Goal: Book appointment/travel/reservation

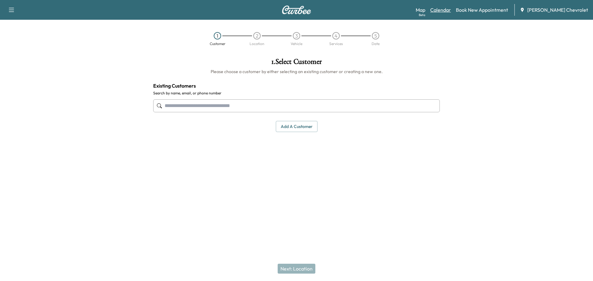
click at [451, 9] on link "Calendar" at bounding box center [440, 9] width 21 height 7
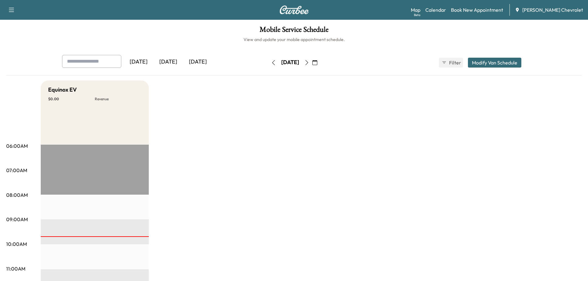
click at [309, 62] on icon "button" at bounding box center [306, 62] width 5 height 5
click at [312, 62] on button "button" at bounding box center [307, 63] width 10 height 10
click at [320, 62] on button "button" at bounding box center [315, 63] width 10 height 10
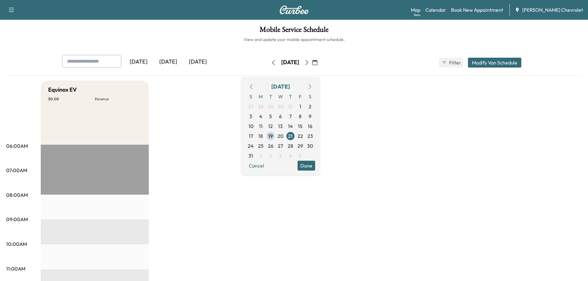
click at [312, 62] on button "button" at bounding box center [307, 63] width 10 height 10
click at [317, 63] on icon "button" at bounding box center [314, 62] width 5 height 5
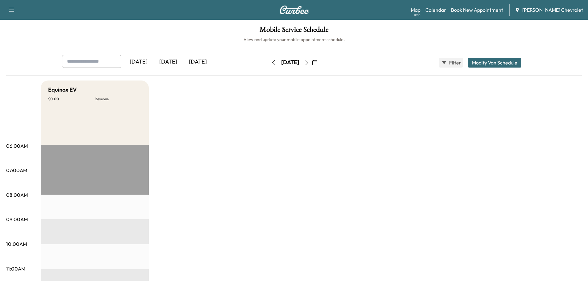
click at [309, 64] on icon "button" at bounding box center [306, 62] width 5 height 5
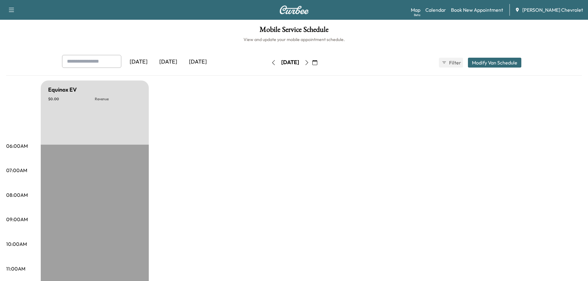
click at [309, 63] on icon "button" at bounding box center [306, 62] width 5 height 5
click at [309, 64] on icon "button" at bounding box center [306, 62] width 5 height 5
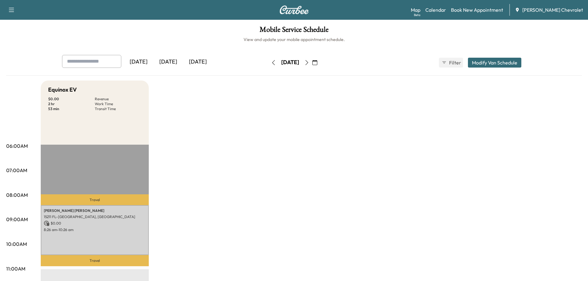
click at [309, 65] on icon "button" at bounding box center [306, 62] width 5 height 5
click at [314, 65] on button "button" at bounding box center [309, 63] width 10 height 10
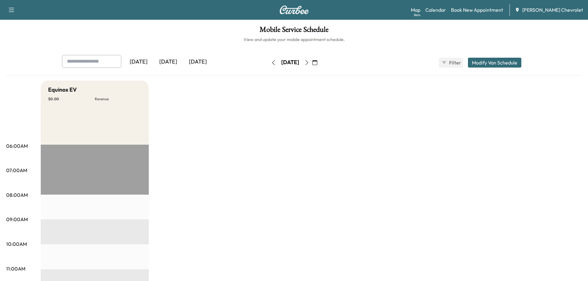
click at [271, 61] on icon "button" at bounding box center [273, 62] width 5 height 5
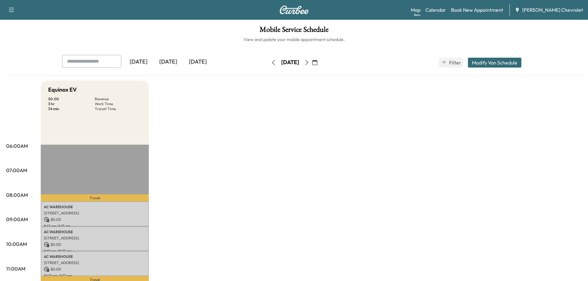
click at [271, 60] on icon "button" at bounding box center [273, 62] width 5 height 5
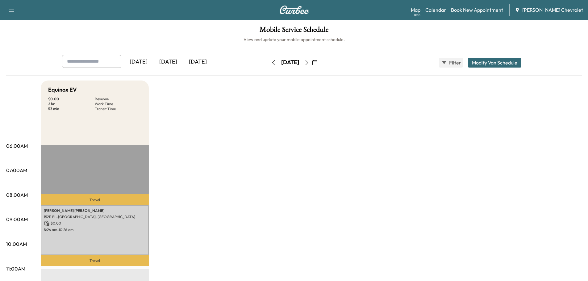
click at [309, 62] on icon "button" at bounding box center [306, 62] width 5 height 5
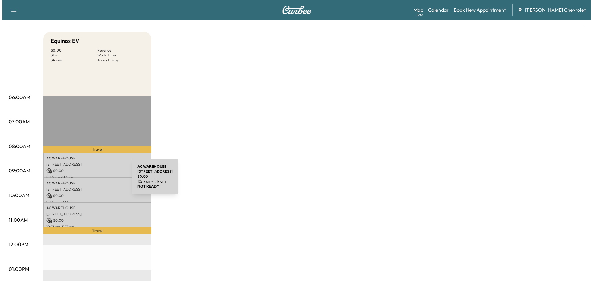
scroll to position [72, 0]
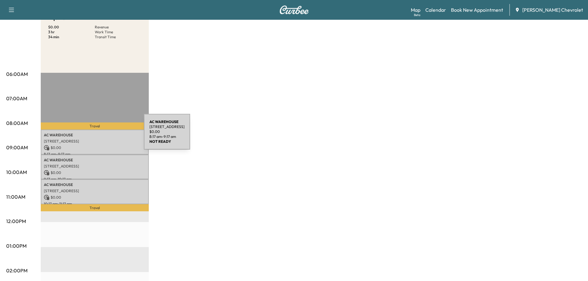
click at [98, 136] on p "AC WAREHOUSE" at bounding box center [95, 135] width 102 height 5
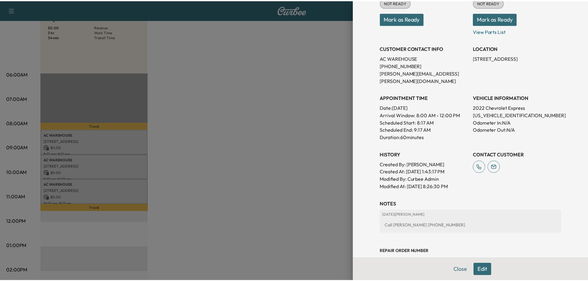
scroll to position [99, 0]
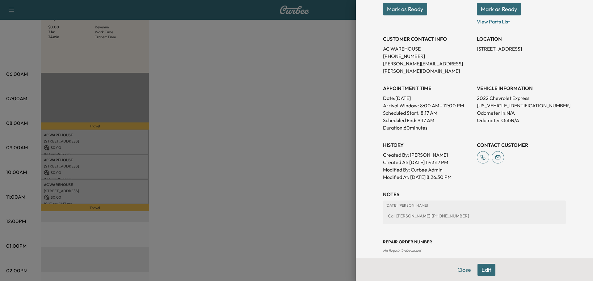
click at [285, 144] on div at bounding box center [296, 140] width 593 height 281
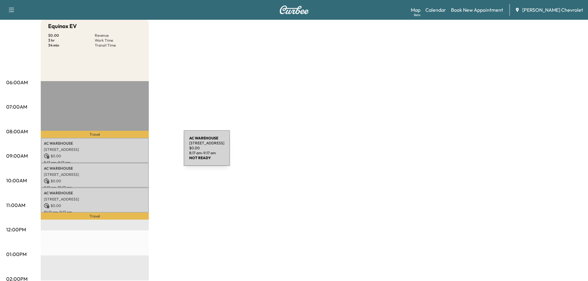
scroll to position [72, 0]
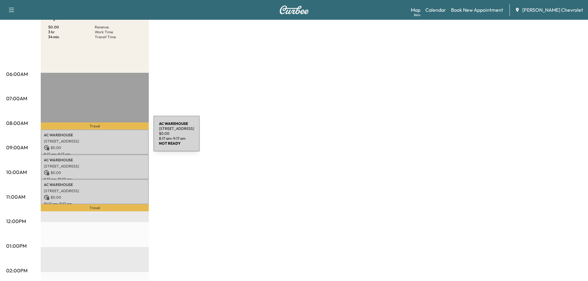
click at [100, 144] on div "AC WAREHOUSE [STREET_ADDRESS] $ 0.00 8:17 am - 9:17 am" at bounding box center [95, 142] width 108 height 25
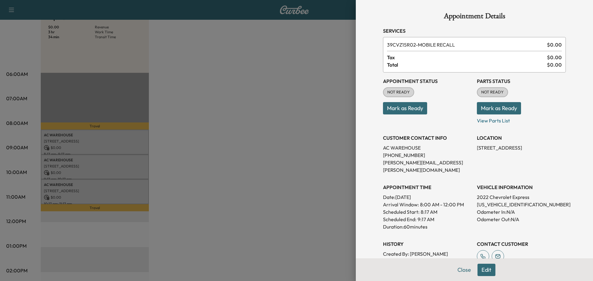
click at [234, 132] on div at bounding box center [296, 140] width 593 height 281
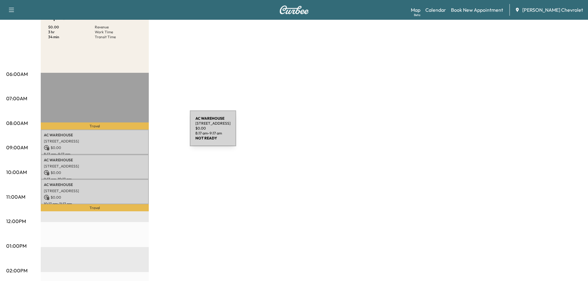
click at [114, 131] on div "AC WAREHOUSE [STREET_ADDRESS] $ 0.00 8:17 am - 9:17 am" at bounding box center [95, 142] width 108 height 25
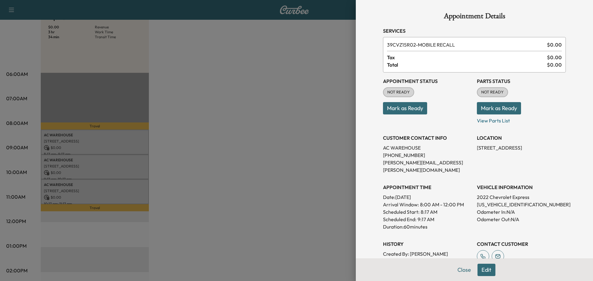
click at [481, 271] on button "Edit" at bounding box center [486, 270] width 18 height 12
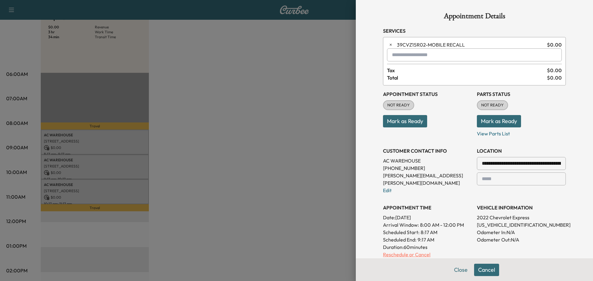
click at [402, 251] on p "Reschedule or Cancel" at bounding box center [427, 254] width 89 height 7
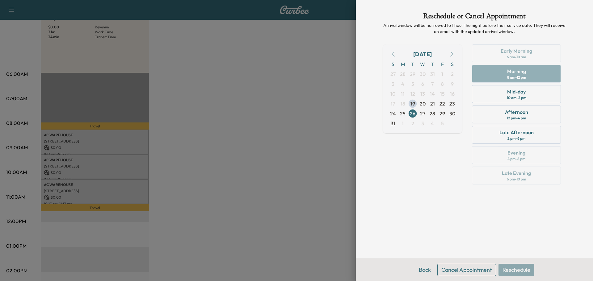
click at [453, 52] on icon "button" at bounding box center [451, 54] width 5 height 5
click at [411, 84] on span "9" at bounding box center [412, 83] width 3 height 7
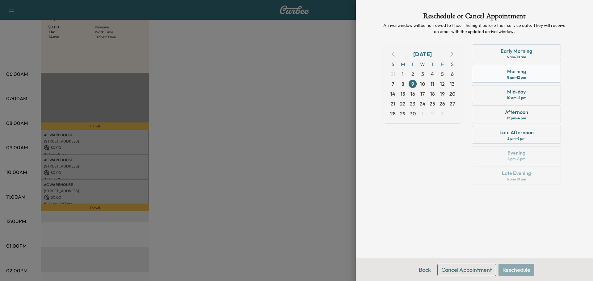
click at [496, 73] on div "Morning 8 am - 12 pm" at bounding box center [516, 74] width 89 height 18
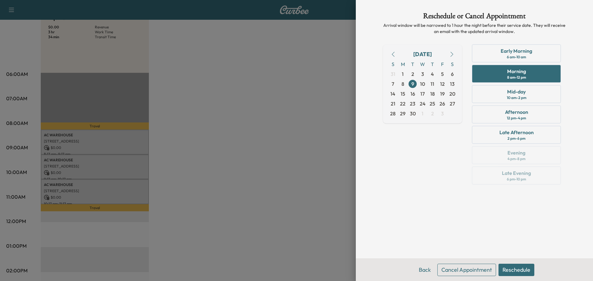
click at [519, 271] on button "Reschedule" at bounding box center [516, 270] width 36 height 12
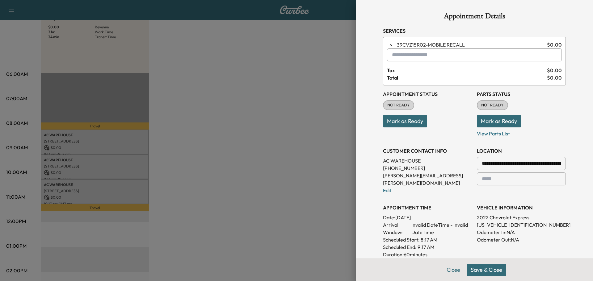
click at [476, 268] on button "Save & Close" at bounding box center [486, 270] width 40 height 12
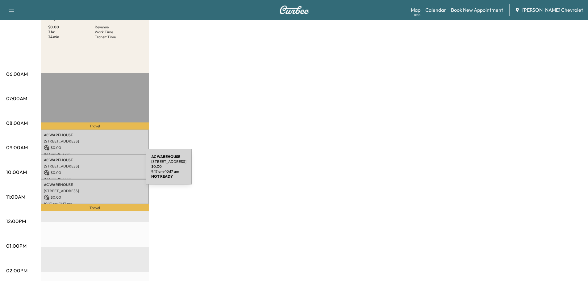
click at [100, 170] on p "$ 0.00" at bounding box center [95, 173] width 102 height 6
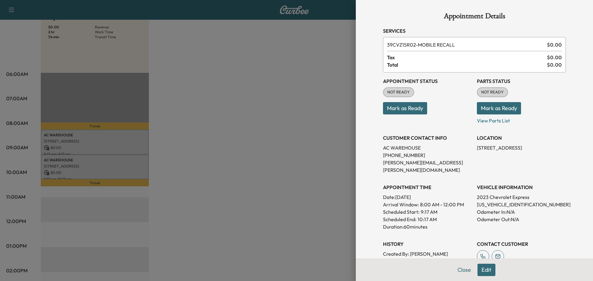
click at [478, 267] on button "Edit" at bounding box center [486, 270] width 18 height 12
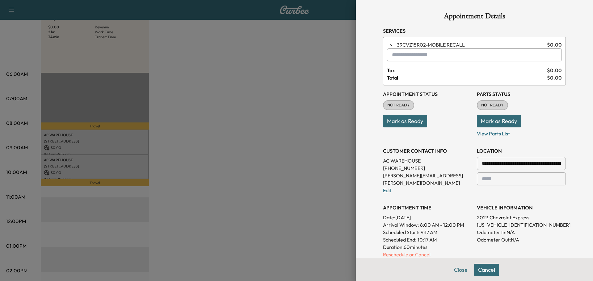
click at [410, 251] on p "Reschedule or Cancel" at bounding box center [427, 254] width 89 height 7
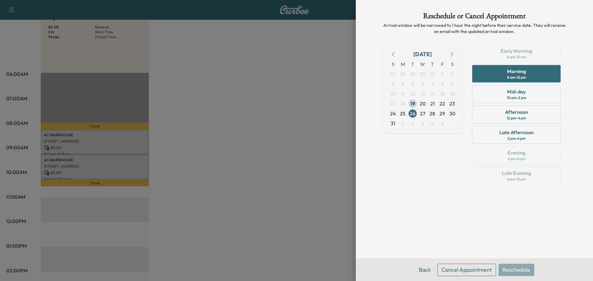
click at [452, 54] on icon "button" at bounding box center [451, 54] width 3 height 5
click at [410, 83] on span "9" at bounding box center [412, 84] width 10 height 10
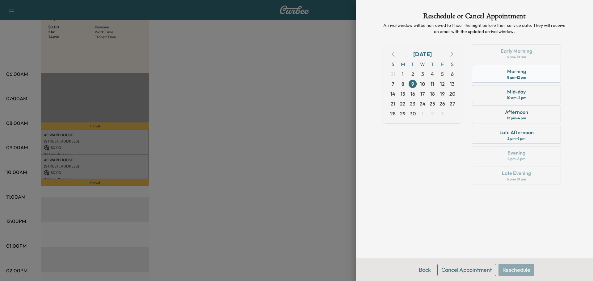
click at [513, 79] on div "8 am - 12 pm" at bounding box center [516, 77] width 19 height 5
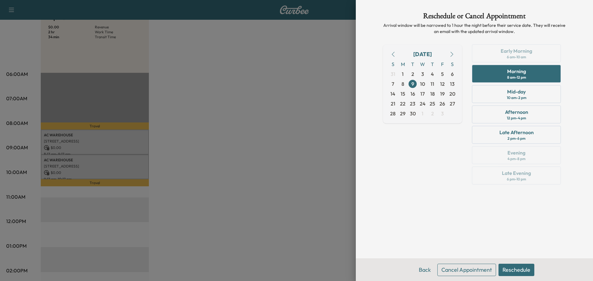
click at [520, 271] on button "Reschedule" at bounding box center [516, 270] width 36 height 12
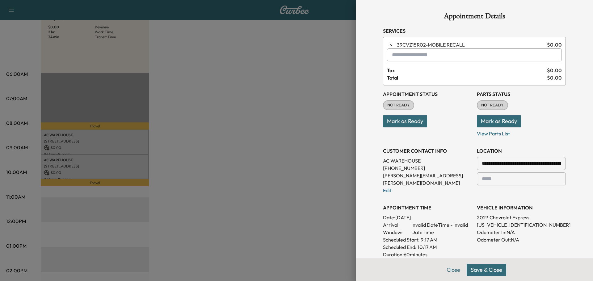
click at [487, 270] on button "Save & Close" at bounding box center [486, 270] width 40 height 12
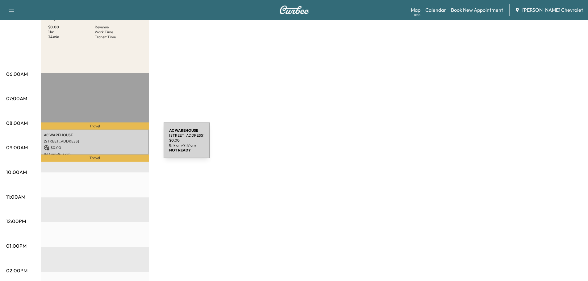
click at [117, 145] on p "$ 0.00" at bounding box center [95, 148] width 102 height 6
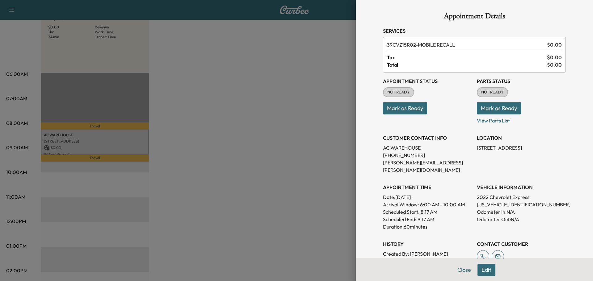
click at [477, 268] on button "Edit" at bounding box center [486, 270] width 18 height 12
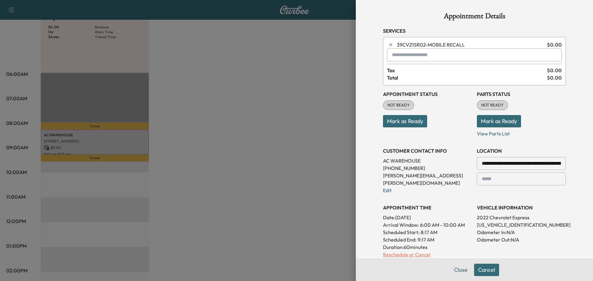
click at [419, 251] on p "Reschedule or Cancel" at bounding box center [427, 254] width 89 height 7
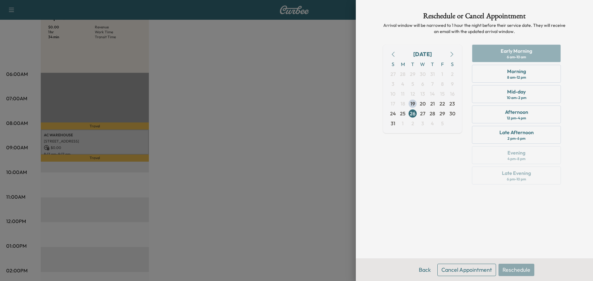
click at [453, 55] on button "button" at bounding box center [451, 54] width 10 height 10
click at [413, 83] on span "9" at bounding box center [412, 83] width 3 height 7
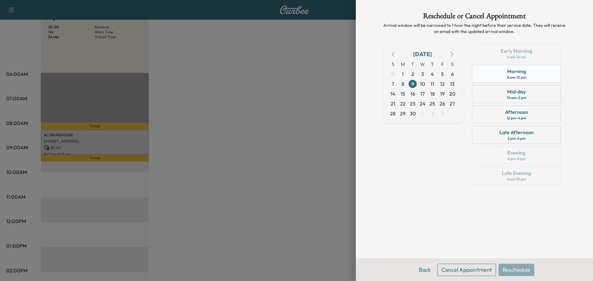
click at [515, 76] on div "8 am - 12 pm" at bounding box center [516, 77] width 19 height 5
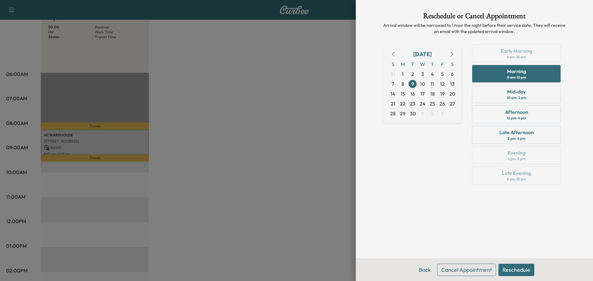
click at [526, 268] on button "Reschedule" at bounding box center [516, 270] width 36 height 12
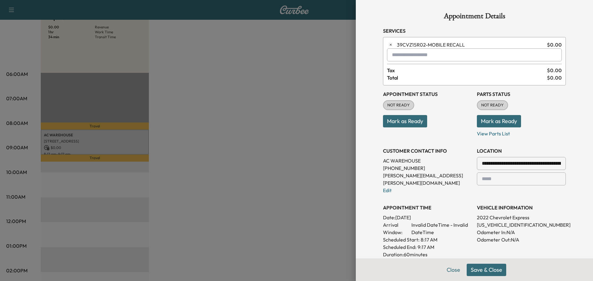
click at [481, 268] on button "Save & Close" at bounding box center [486, 270] width 40 height 12
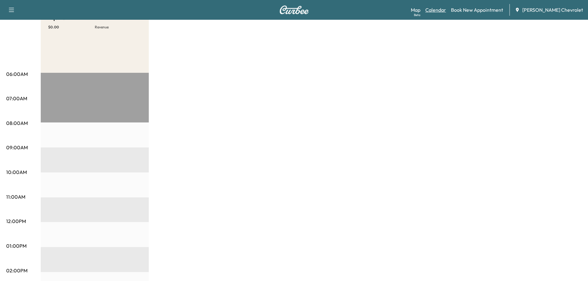
click at [446, 10] on link "Calendar" at bounding box center [435, 9] width 21 height 7
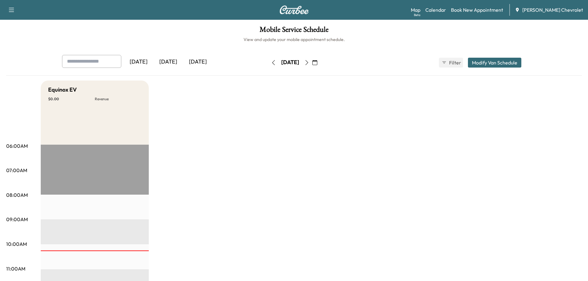
click at [299, 63] on div "[DATE]" at bounding box center [290, 63] width 18 height 8
click at [309, 61] on icon "button" at bounding box center [306, 62] width 5 height 5
click at [314, 61] on div "[DATE]" at bounding box center [292, 63] width 44 height 10
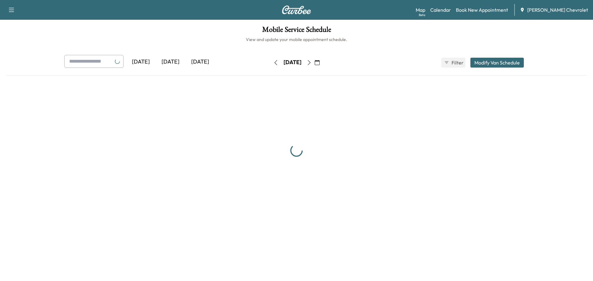
click at [314, 61] on button "button" at bounding box center [309, 63] width 10 height 10
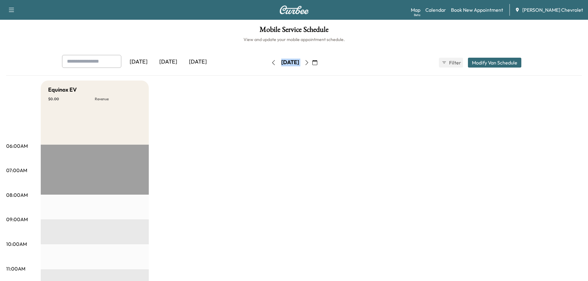
click at [309, 61] on icon "button" at bounding box center [306, 62] width 5 height 5
click at [309, 62] on icon "button" at bounding box center [306, 62] width 5 height 5
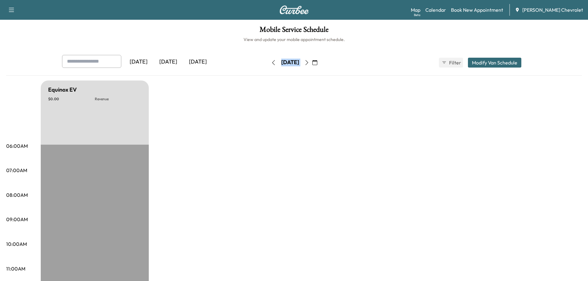
click at [309, 62] on icon "button" at bounding box center [306, 62] width 5 height 5
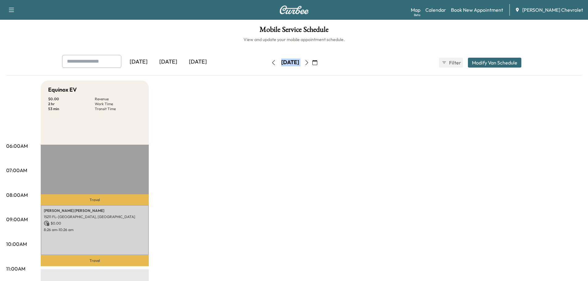
click at [309, 61] on icon "button" at bounding box center [306, 62] width 5 height 5
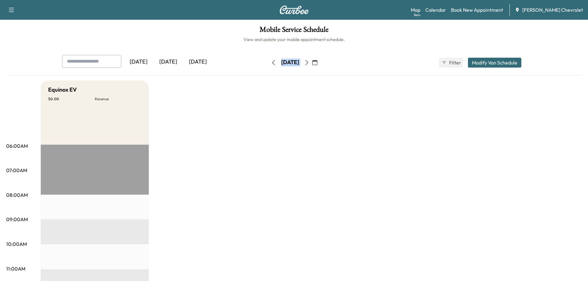
click at [309, 61] on icon "button" at bounding box center [306, 62] width 5 height 5
click at [309, 62] on icon "button" at bounding box center [306, 62] width 5 height 5
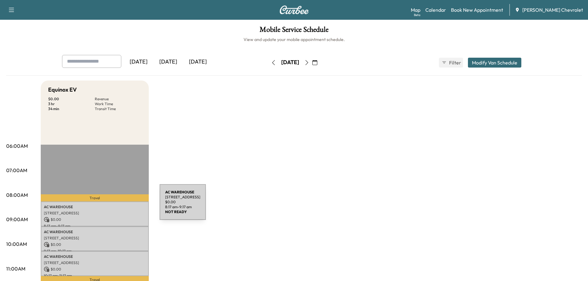
click at [113, 206] on p "AC WAREHOUSE" at bounding box center [95, 207] width 102 height 5
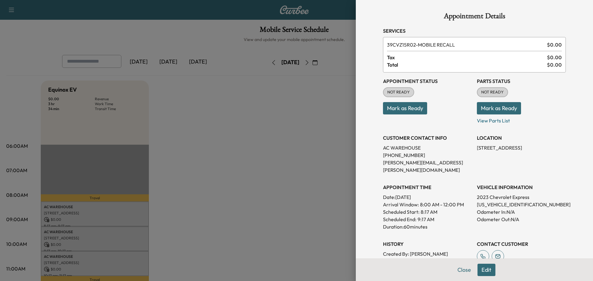
click at [264, 196] on div at bounding box center [296, 140] width 593 height 281
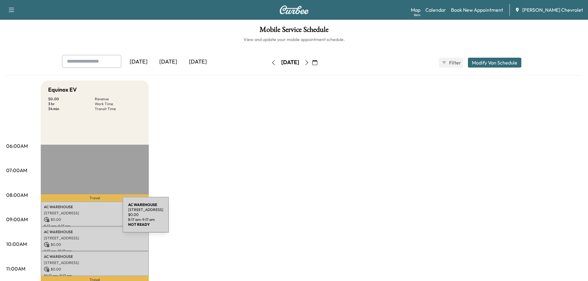
click at [76, 219] on p "$ 0.00" at bounding box center [95, 220] width 102 height 6
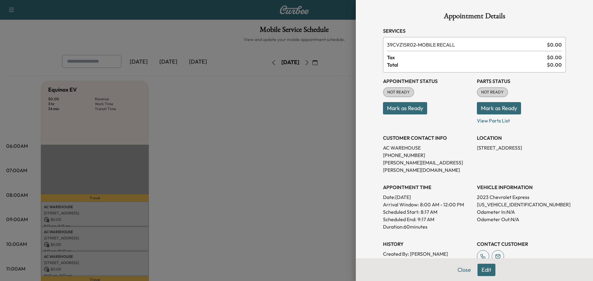
click at [275, 159] on div at bounding box center [296, 140] width 593 height 281
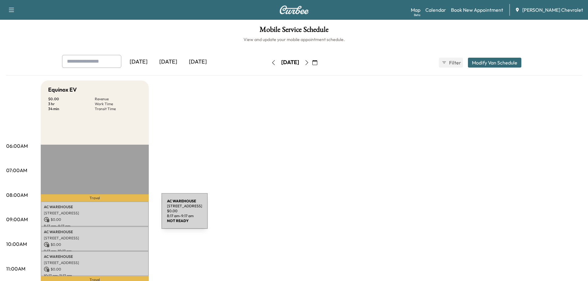
click at [115, 215] on p "[STREET_ADDRESS]" at bounding box center [95, 213] width 102 height 5
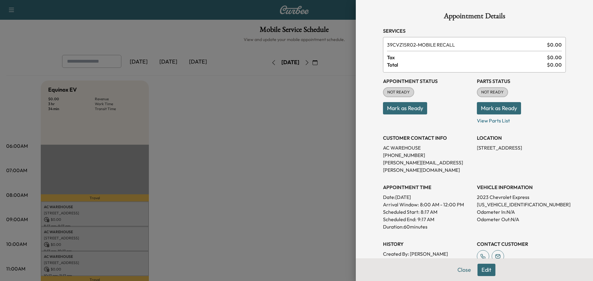
click at [282, 172] on div at bounding box center [296, 140] width 593 height 281
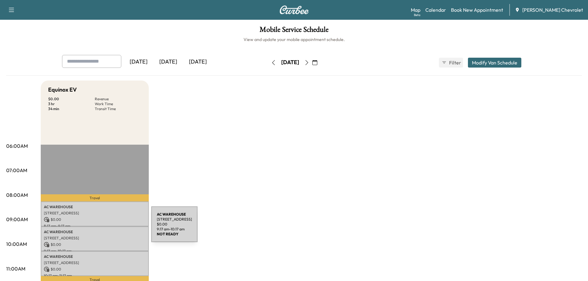
click at [106, 227] on div "AC WAREHOUSE [STREET_ADDRESS] $ 0.00 9:17 am - 10:17 am" at bounding box center [95, 239] width 108 height 25
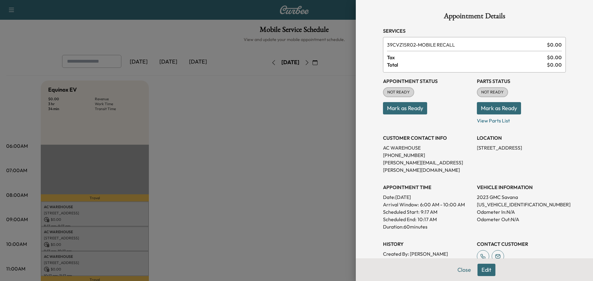
click at [483, 272] on button "Edit" at bounding box center [486, 270] width 18 height 12
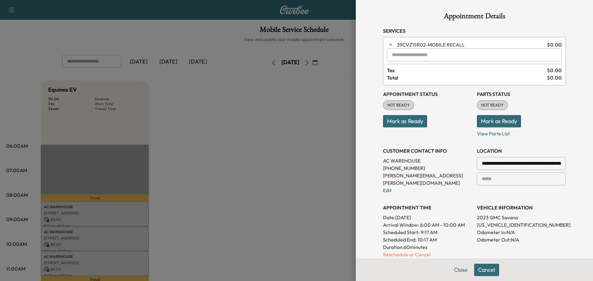
click at [417, 251] on p "Reschedule or Cancel" at bounding box center [427, 254] width 89 height 7
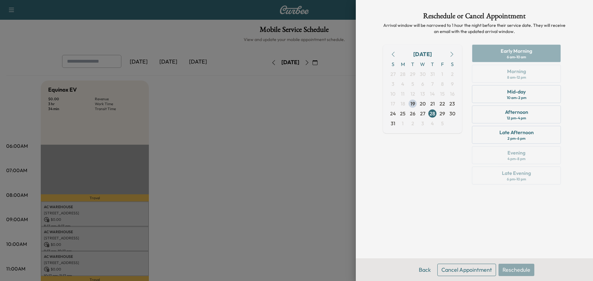
click at [449, 52] on button "button" at bounding box center [451, 54] width 10 height 10
click at [425, 83] on span "10" at bounding box center [422, 83] width 5 height 7
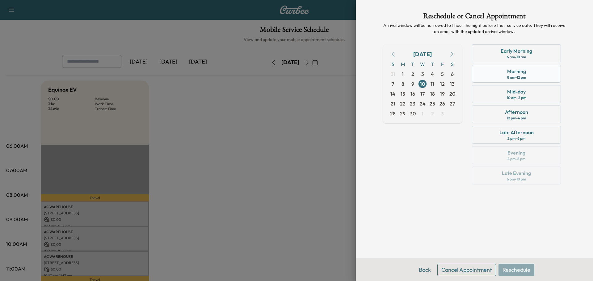
click at [517, 78] on div "8 am - 12 pm" at bounding box center [516, 77] width 19 height 5
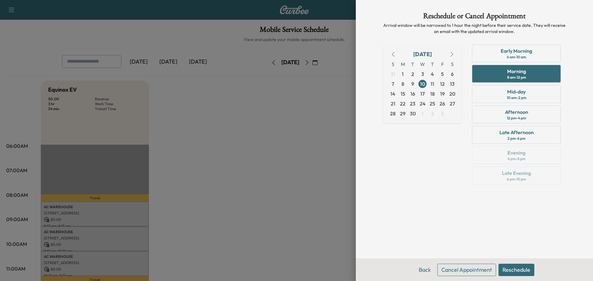
click at [518, 271] on button "Reschedule" at bounding box center [516, 270] width 36 height 12
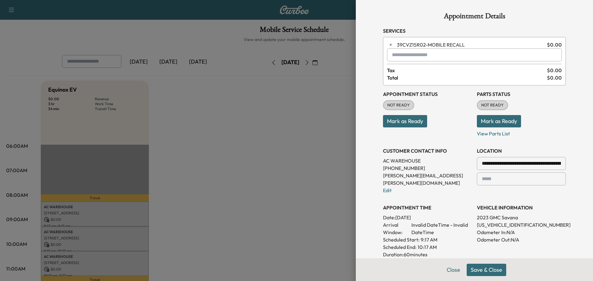
click at [489, 271] on button "Save & Close" at bounding box center [486, 270] width 40 height 12
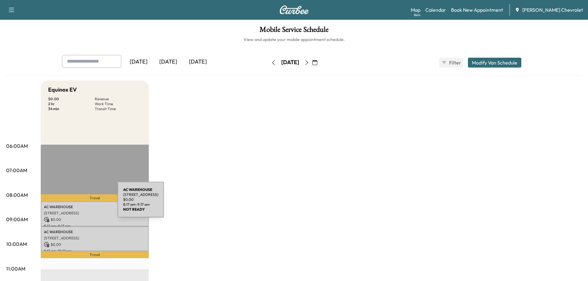
click at [78, 217] on p "$ 0.00" at bounding box center [95, 220] width 102 height 6
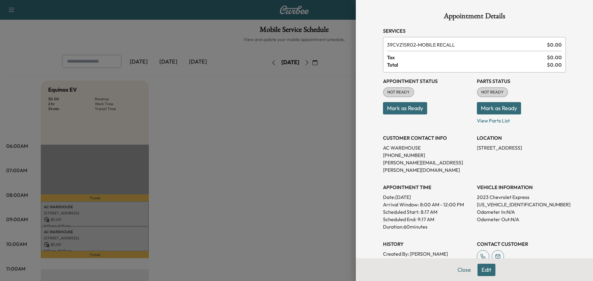
click at [483, 273] on button "Edit" at bounding box center [486, 270] width 18 height 12
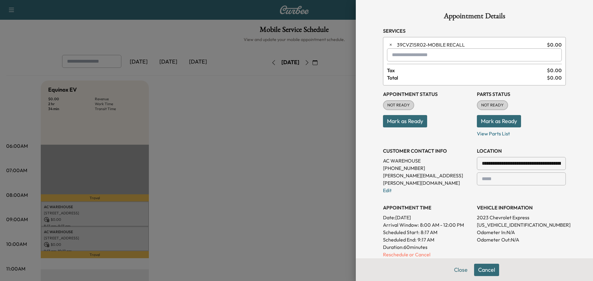
click at [409, 251] on p "Reschedule or Cancel" at bounding box center [427, 254] width 89 height 7
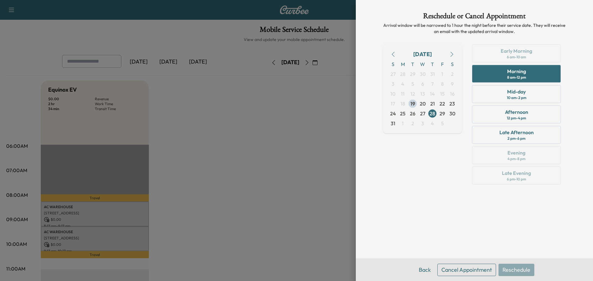
click at [451, 53] on icon "button" at bounding box center [451, 54] width 5 height 5
click at [421, 84] on span "10" at bounding box center [422, 83] width 5 height 7
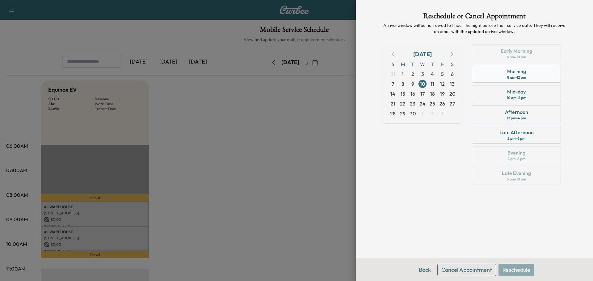
click at [508, 75] on div "8 am - 12 pm" at bounding box center [516, 77] width 19 height 5
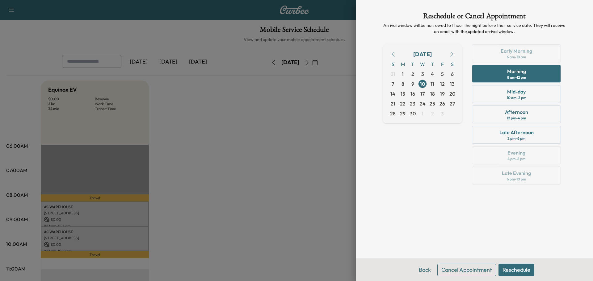
click at [511, 270] on button "Reschedule" at bounding box center [516, 270] width 36 height 12
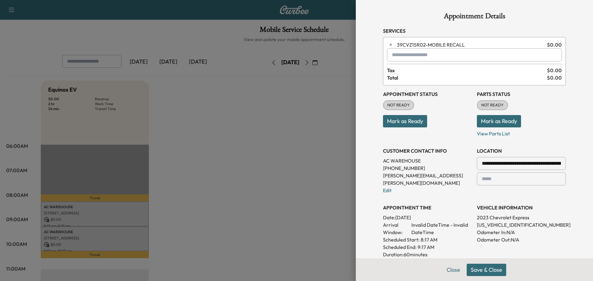
click at [486, 270] on button "Save & Close" at bounding box center [486, 270] width 40 height 12
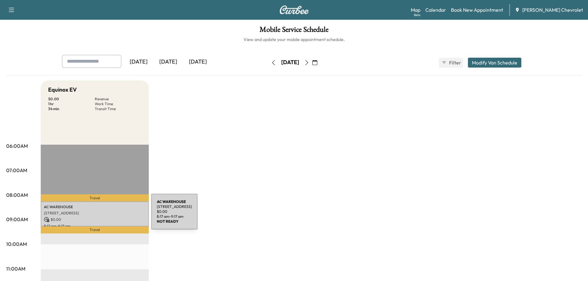
click at [105, 215] on div "AC WAREHOUSE [STREET_ADDRESS] $ 0.00 8:17 am - 9:17 am" at bounding box center [95, 214] width 108 height 25
click at [87, 211] on p "[STREET_ADDRESS]" at bounding box center [95, 213] width 102 height 5
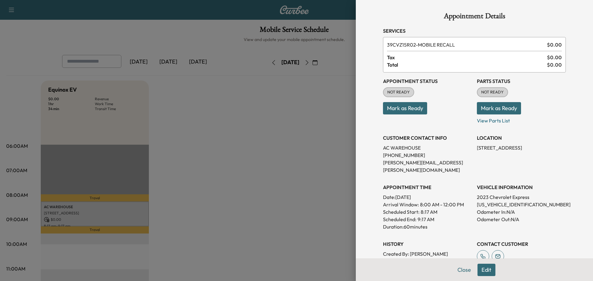
click at [483, 271] on button "Edit" at bounding box center [486, 270] width 18 height 12
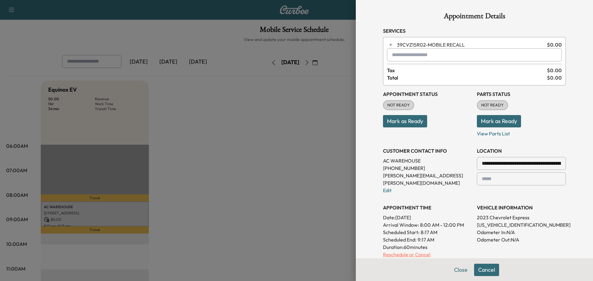
click at [414, 251] on p "Reschedule or Cancel" at bounding box center [427, 254] width 89 height 7
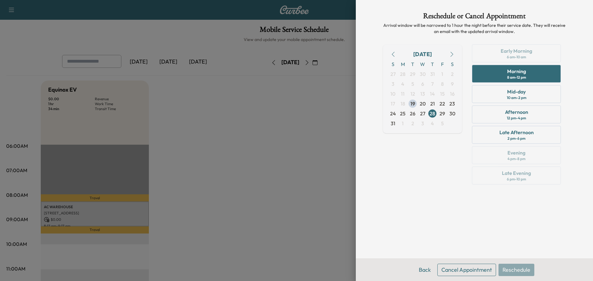
click at [452, 53] on icon "button" at bounding box center [451, 54] width 5 height 5
click at [423, 85] on span "10" at bounding box center [422, 83] width 5 height 7
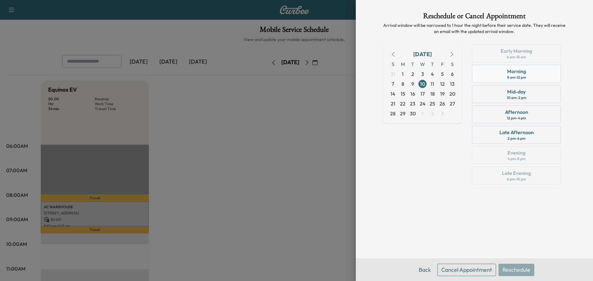
drag, startPoint x: 523, startPoint y: 77, endPoint x: 520, endPoint y: 79, distance: 3.5
click at [523, 77] on div "8 am - 12 pm" at bounding box center [516, 77] width 19 height 5
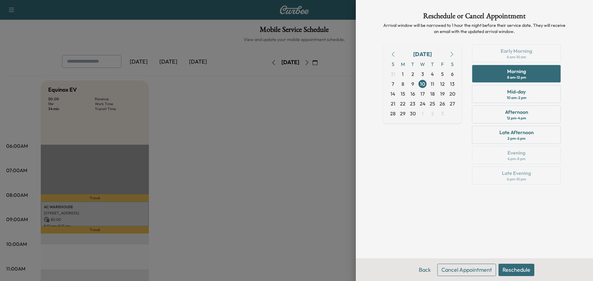
click at [524, 273] on button "Reschedule" at bounding box center [516, 270] width 36 height 12
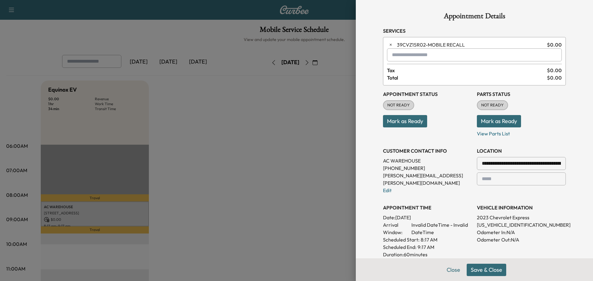
click at [484, 269] on button "Save & Close" at bounding box center [486, 270] width 40 height 12
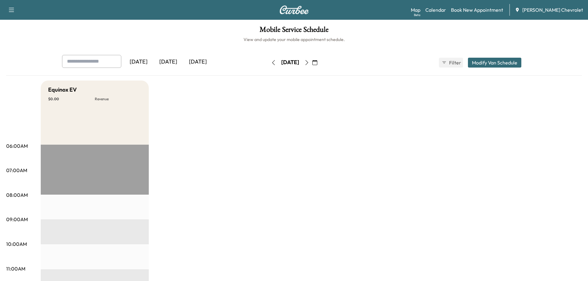
click at [309, 60] on icon "button" at bounding box center [306, 62] width 5 height 5
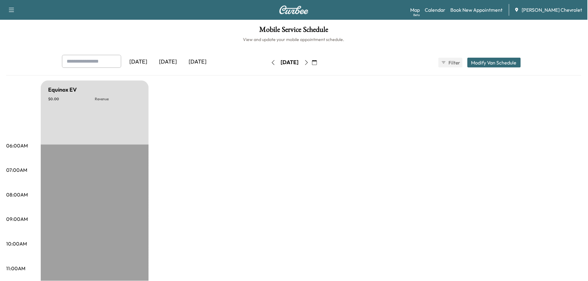
click at [309, 60] on icon "button" at bounding box center [306, 62] width 5 height 5
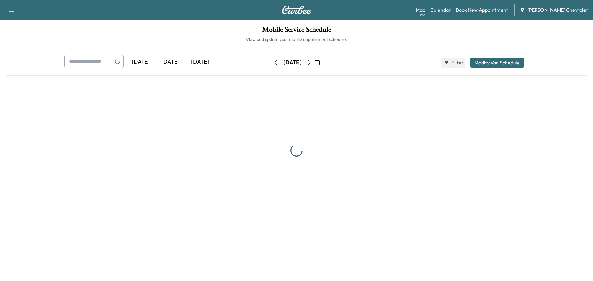
click at [311, 60] on icon "button" at bounding box center [309, 62] width 5 height 5
click at [314, 60] on div "[DATE]" at bounding box center [292, 63] width 44 height 10
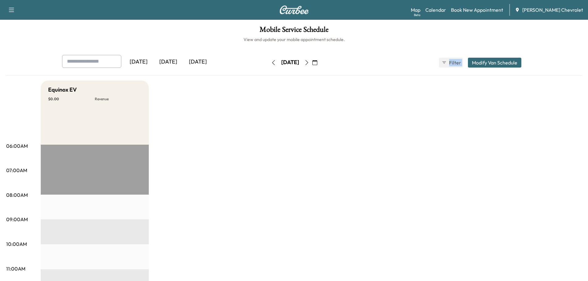
click at [312, 60] on button "button" at bounding box center [307, 63] width 10 height 10
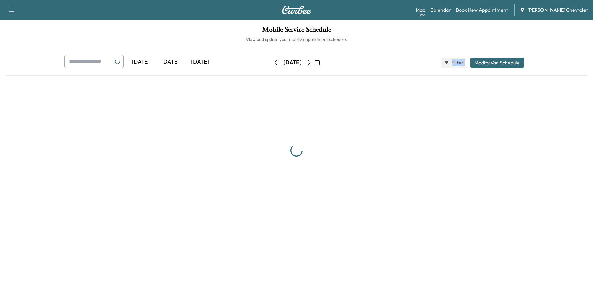
click at [311, 63] on icon "button" at bounding box center [309, 62] width 5 height 5
click at [314, 63] on div "[DATE]" at bounding box center [292, 63] width 44 height 10
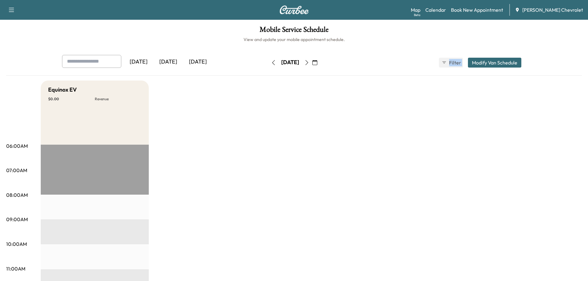
click at [309, 61] on icon "button" at bounding box center [306, 62] width 5 height 5
click at [311, 62] on icon "button" at bounding box center [309, 62] width 5 height 5
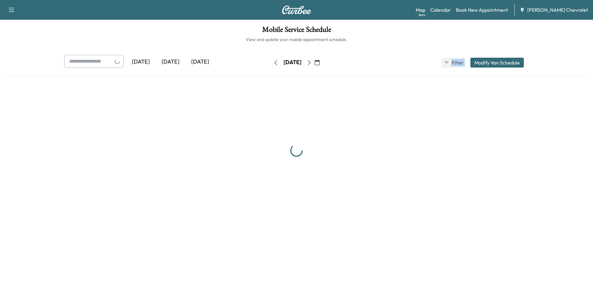
click at [322, 62] on button "button" at bounding box center [317, 63] width 10 height 10
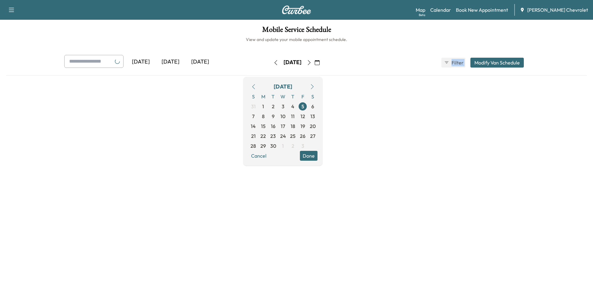
click at [322, 62] on button "button" at bounding box center [317, 63] width 10 height 10
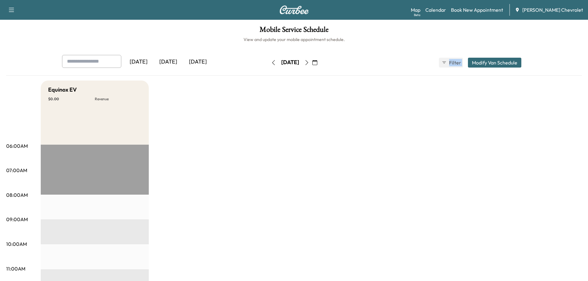
click at [320, 62] on button "button" at bounding box center [315, 63] width 10 height 10
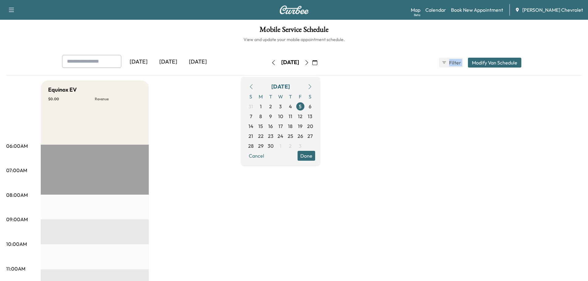
click at [309, 64] on icon "button" at bounding box center [306, 62] width 5 height 5
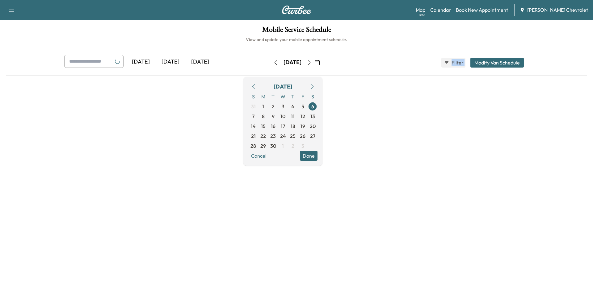
click at [311, 63] on icon "button" at bounding box center [309, 62] width 5 height 5
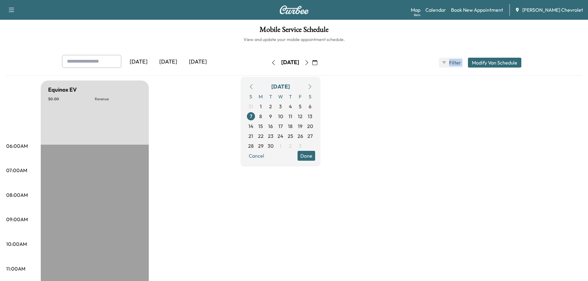
click at [309, 64] on icon "button" at bounding box center [306, 62] width 5 height 5
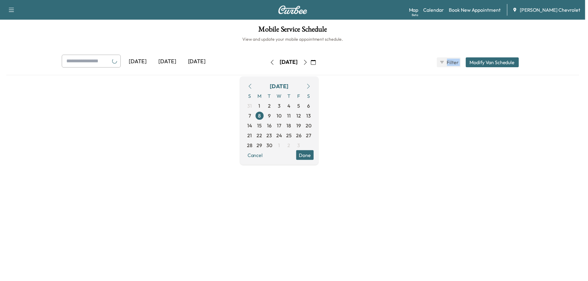
click at [309, 64] on icon "button" at bounding box center [306, 62] width 5 height 5
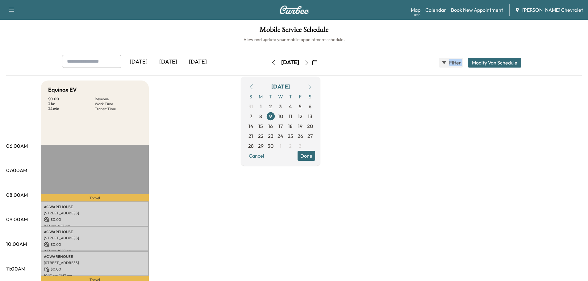
click at [312, 61] on button "button" at bounding box center [307, 63] width 10 height 10
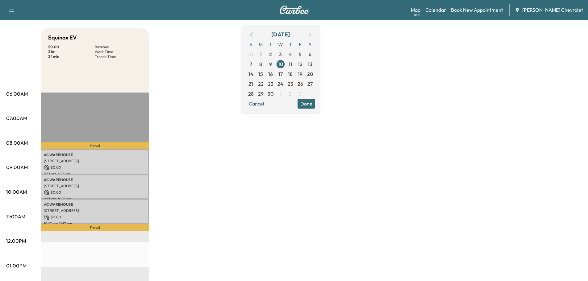
scroll to position [72, 0]
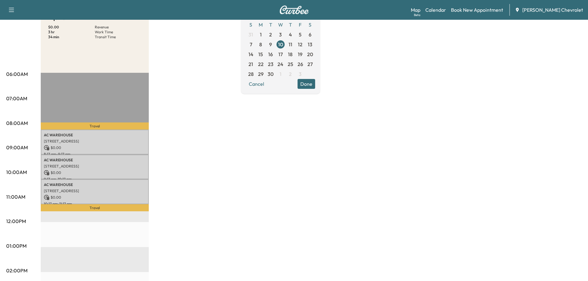
click at [228, 134] on div "Equinox EV $ 0.00 Revenue 3 hr Work Time 34 min Transit Time Travel AC WAREHOUS…" at bounding box center [311, 240] width 541 height 463
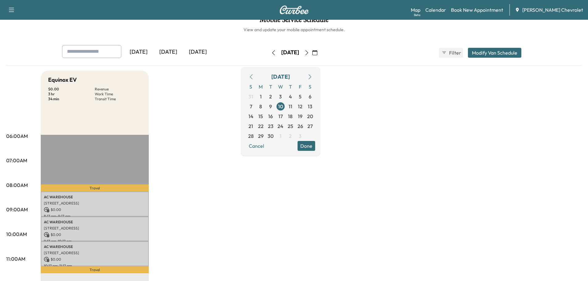
scroll to position [0, 0]
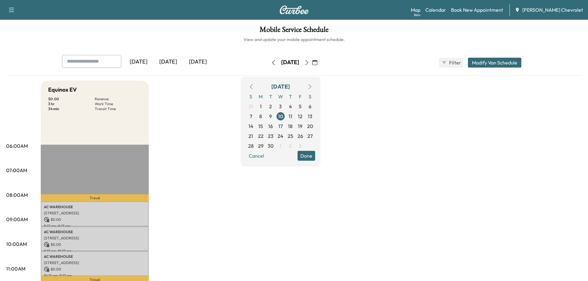
click at [268, 60] on button "button" at bounding box center [273, 63] width 10 height 10
